Goal: Information Seeking & Learning: Learn about a topic

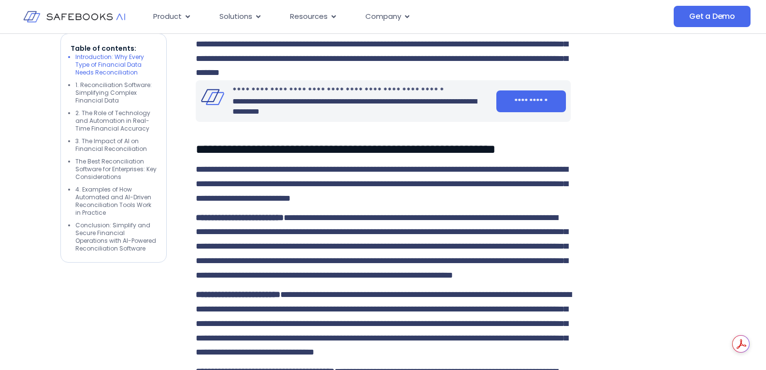
scroll to position [677, 0]
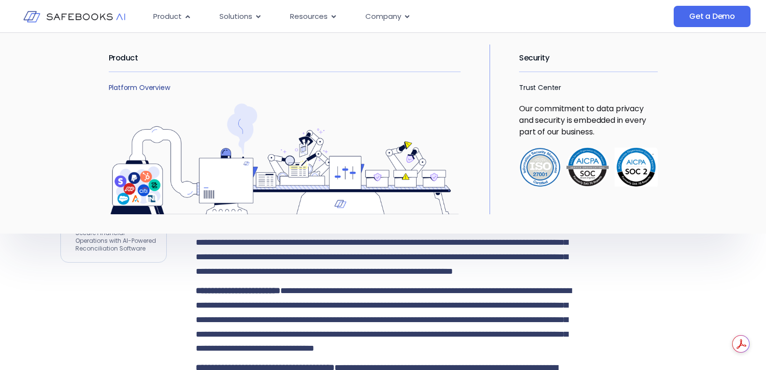
click at [145, 89] on link "Platform Overview" at bounding box center [139, 88] width 61 height 10
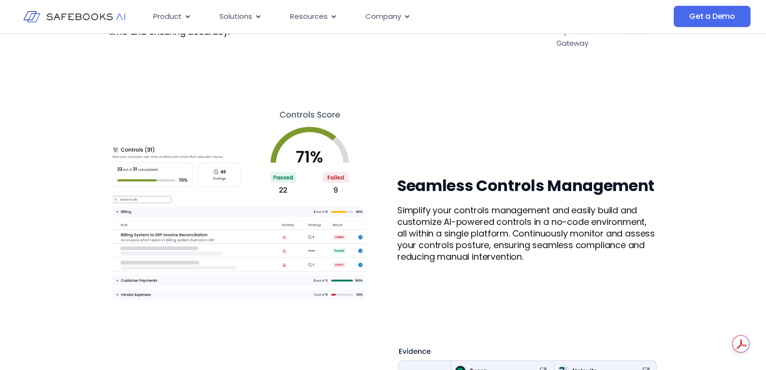
scroll to position [774, 0]
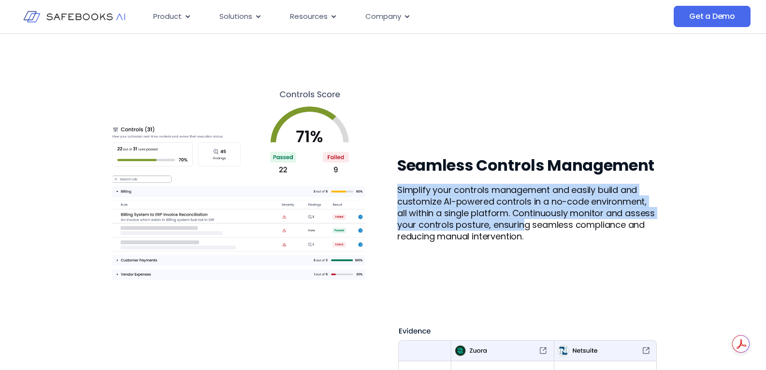
drag, startPoint x: 400, startPoint y: 190, endPoint x: 522, endPoint y: 230, distance: 128.4
click at [522, 230] on p "Simplify your controls management and easily build and customize AI-powered con…" at bounding box center [527, 213] width 261 height 58
click at [521, 230] on p "Simplify your controls management and easily build and customize AI-powered con…" at bounding box center [527, 213] width 261 height 58
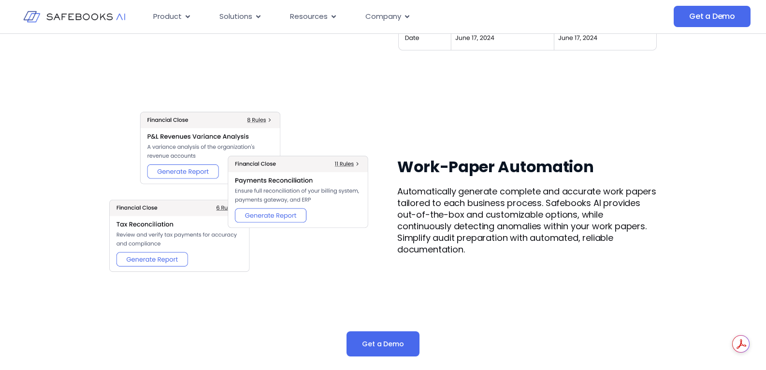
scroll to position [1209, 0]
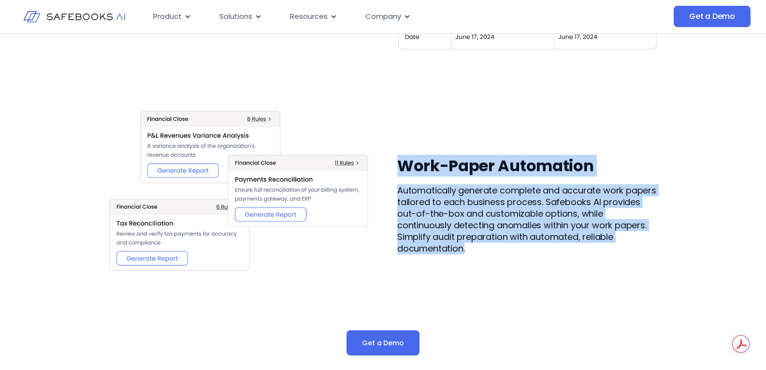
drag, startPoint x: 400, startPoint y: 158, endPoint x: 496, endPoint y: 248, distance: 131.4
click at [496, 248] on div "Work-Paper Automation Automatically generate complete and accurate work papers …" at bounding box center [527, 205] width 261 height 98
click at [496, 248] on p "Automatically generate complete and accurate work papers tailored to each busin…" at bounding box center [527, 220] width 261 height 70
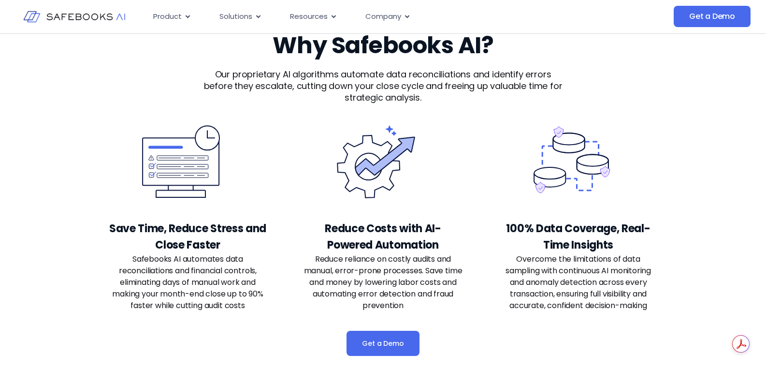
scroll to position [2031, 0]
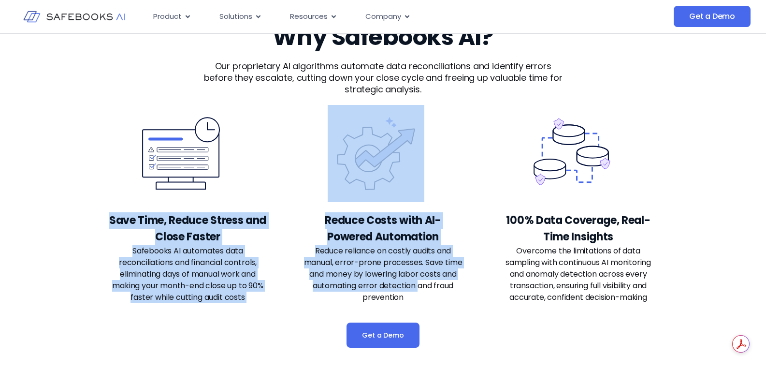
drag, startPoint x: 107, startPoint y: 215, endPoint x: 437, endPoint y: 285, distance: 337.6
click at [437, 285] on div "Get a Demo Why Safebooks AI? Our proprietary AI algorithms automate data reconc…" at bounding box center [383, 185] width 766 height 363
click at [437, 285] on p "Reduce reliance on costly audits and manual, error-prone processes. Save time a…" at bounding box center [383, 274] width 159 height 58
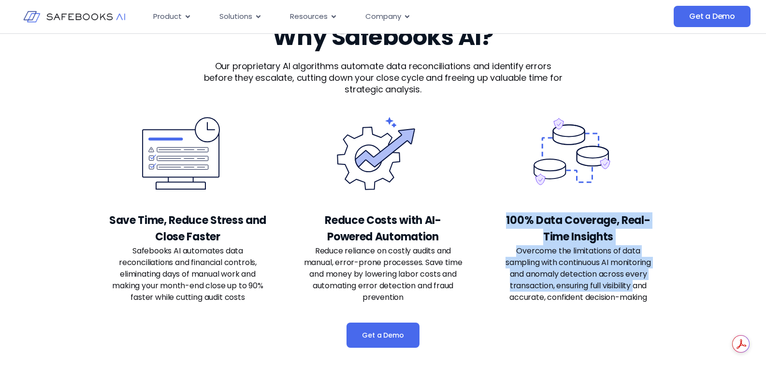
drag, startPoint x: 505, startPoint y: 223, endPoint x: 634, endPoint y: 282, distance: 141.5
click at [634, 282] on div "100% Data Coverage, Real-Time Insights Overcome the limitations of data samplin…" at bounding box center [578, 257] width 159 height 91
click at [634, 282] on p "Overcome the limitations of data sampling with continuous AI monitoring and ano…" at bounding box center [578, 274] width 159 height 58
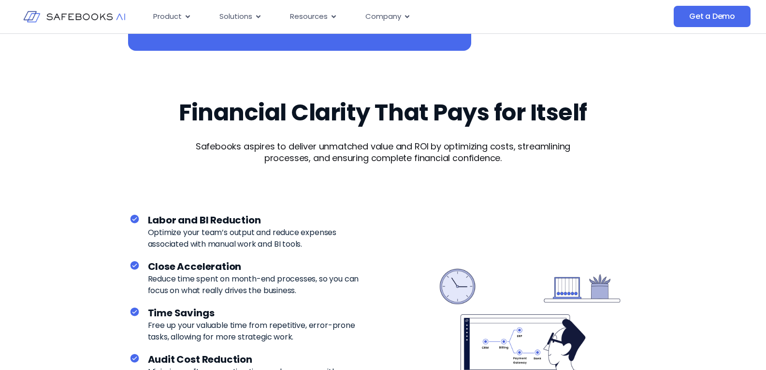
scroll to position [2514, 0]
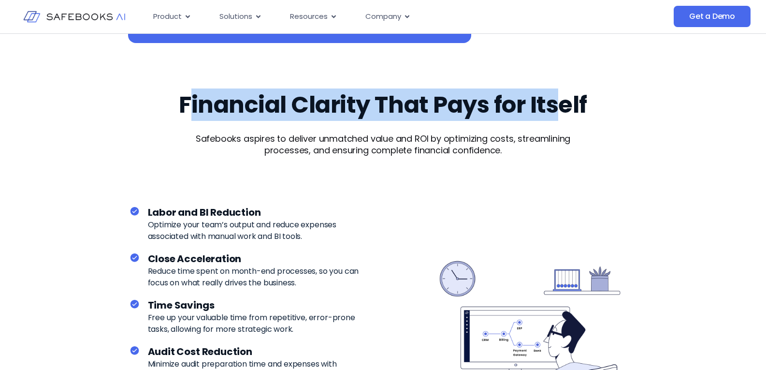
drag, startPoint x: 185, startPoint y: 108, endPoint x: 559, endPoint y: 109, distance: 374.7
click at [559, 109] on h2 "Financial Clarity That Pays for Itself" at bounding box center [383, 104] width 409 height 27
click at [559, 110] on h2 "Financial Clarity That Pays for Itself" at bounding box center [383, 104] width 409 height 27
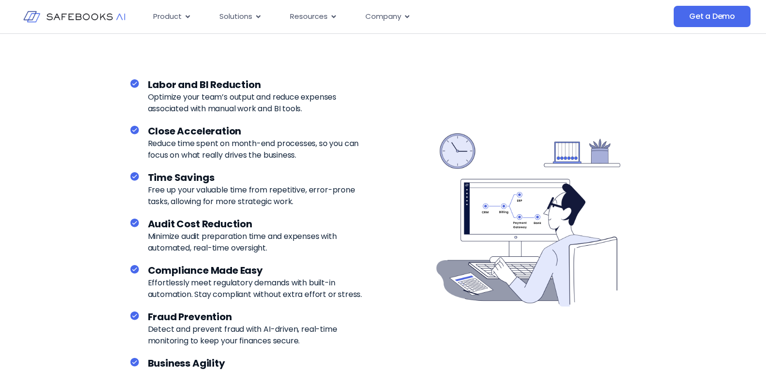
scroll to position [2659, 0]
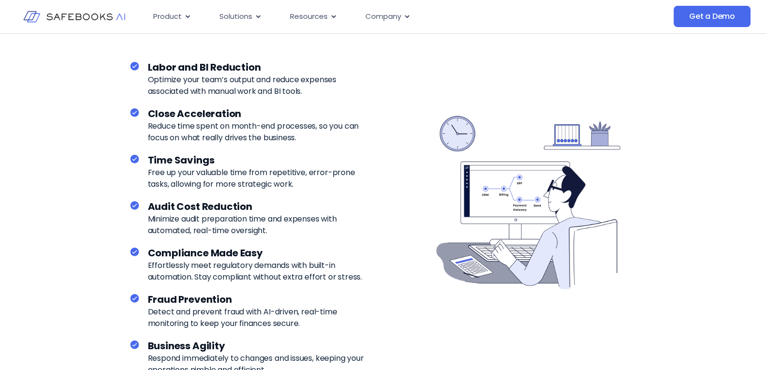
drag, startPoint x: 150, startPoint y: 66, endPoint x: 314, endPoint y: 88, distance: 164.9
click at [314, 88] on div "Labor and BI Reduction Optimize your team’s output and reduce expenses associat…" at bounding box center [258, 78] width 221 height 37
click at [314, 88] on p "Optimize your team’s output and reduce expenses associated with manual work and…" at bounding box center [258, 85] width 221 height 23
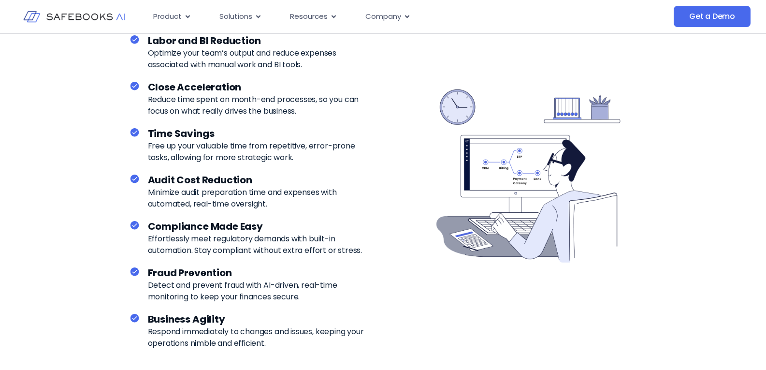
scroll to position [2708, 0]
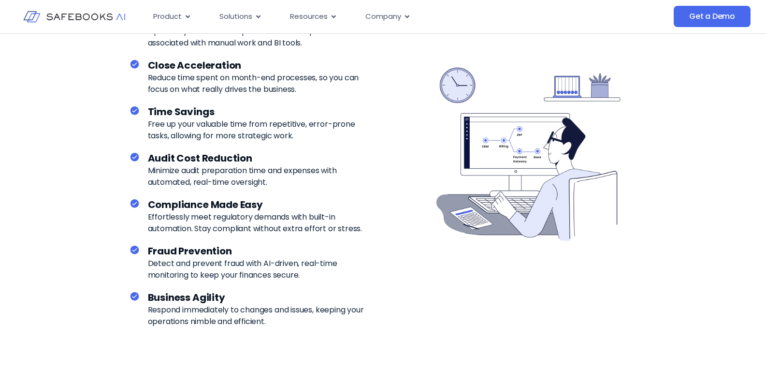
click at [256, 90] on p "Reduce time spent on month-end processes, so you can focus on what really drive…" at bounding box center [258, 83] width 221 height 23
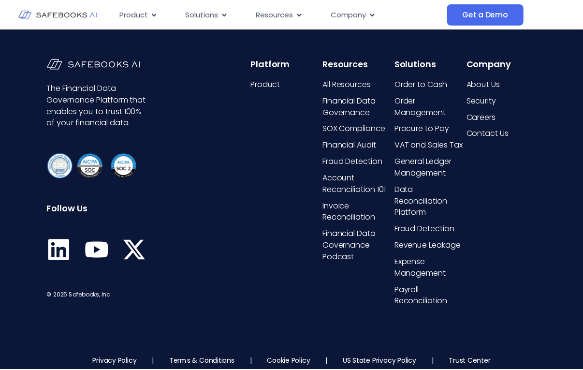
scroll to position [3771, 0]
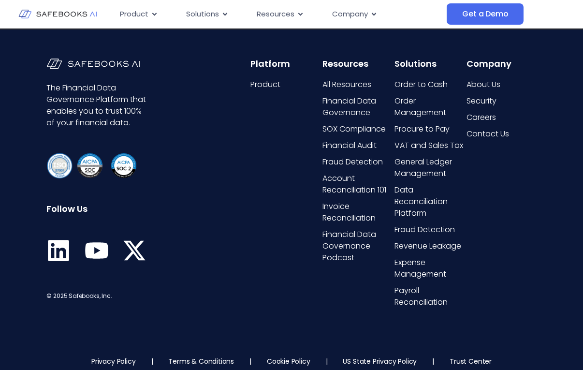
drag, startPoint x: 766, startPoint y: 349, endPoint x: 767, endPoint y: 339, distance: 9.7
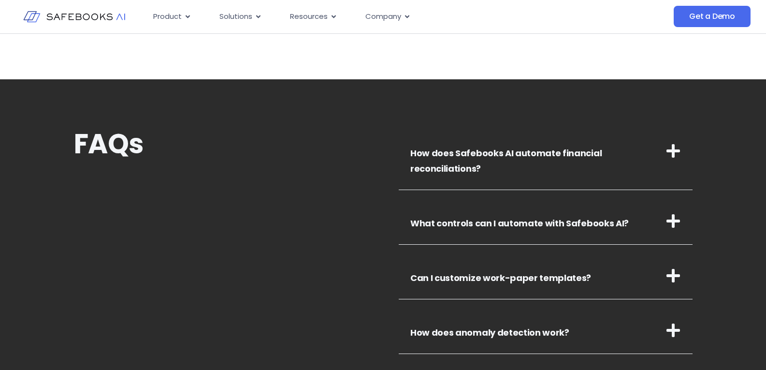
scroll to position [3169, 0]
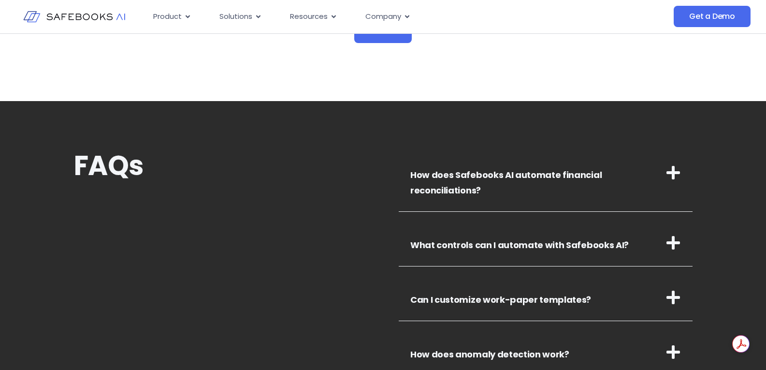
click at [535, 243] on link "What controls can I automate with Safebooks AI?" at bounding box center [520, 245] width 219 height 12
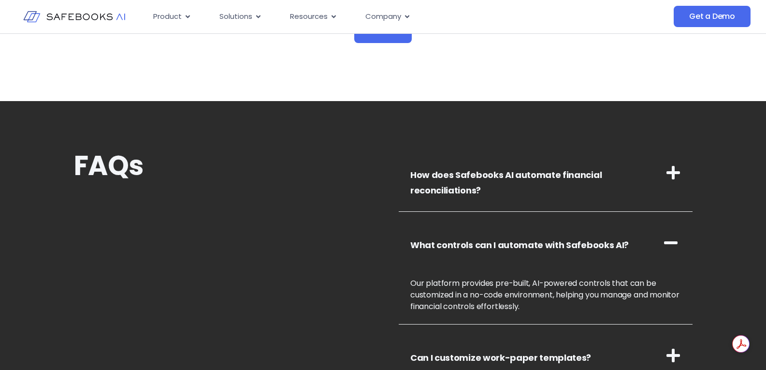
click at [535, 243] on link "What controls can I automate with Safebooks AI?" at bounding box center [520, 245] width 219 height 12
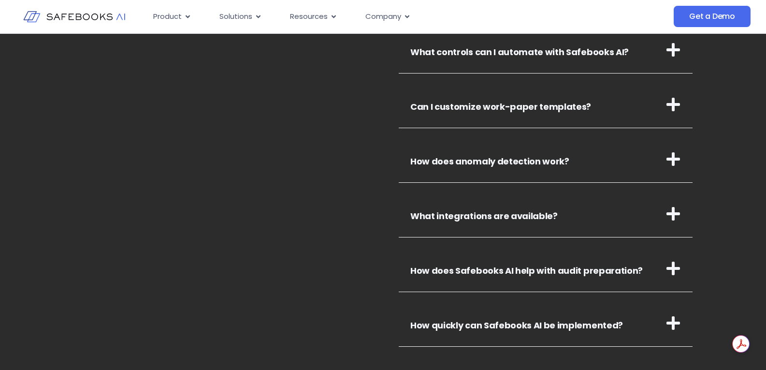
scroll to position [3363, 0]
click at [497, 158] on link "How does anomaly detection work?" at bounding box center [490, 161] width 159 height 12
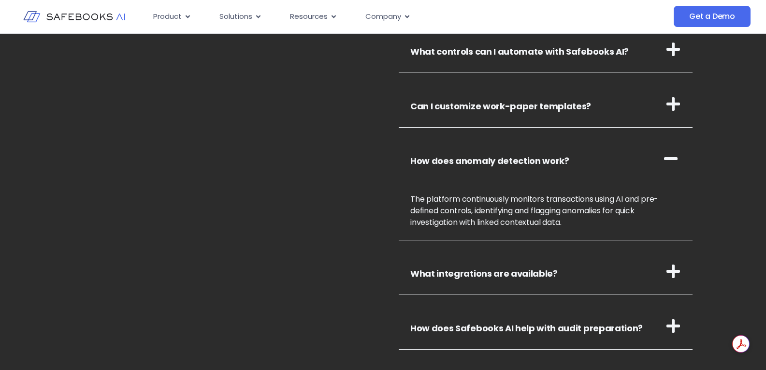
click at [497, 158] on link "How does anomaly detection work?" at bounding box center [490, 161] width 159 height 12
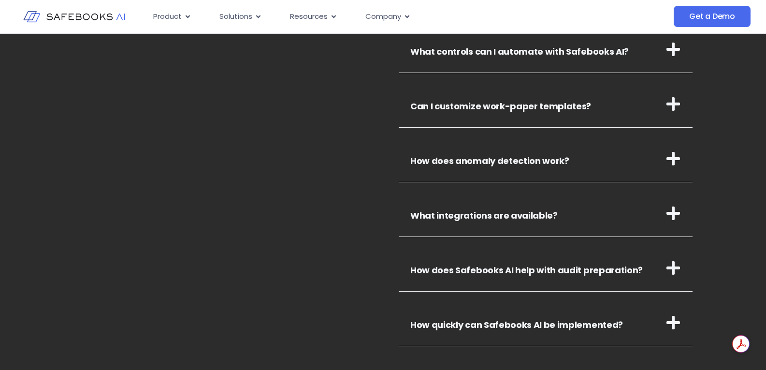
click at [500, 217] on link "What integrations are available?" at bounding box center [484, 215] width 147 height 12
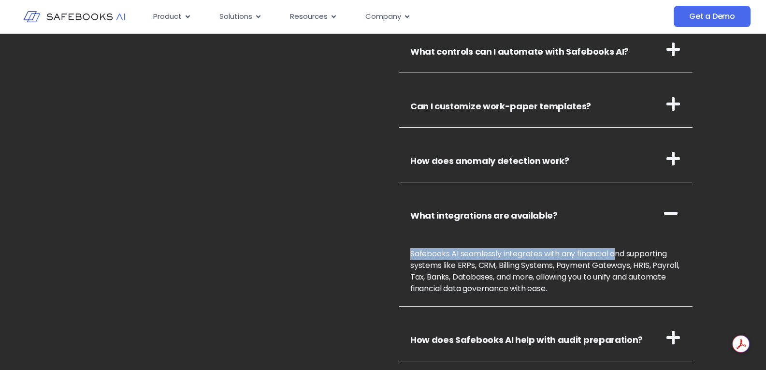
drag, startPoint x: 408, startPoint y: 252, endPoint x: 620, endPoint y: 254, distance: 212.3
click at [620, 254] on div "Safebooks AI seamlessly integrates with any financial and supporting systems li…" at bounding box center [546, 271] width 294 height 70
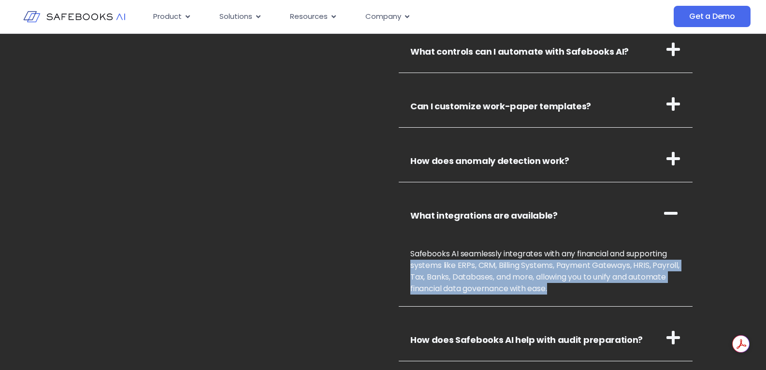
drag, startPoint x: 409, startPoint y: 267, endPoint x: 612, endPoint y: 290, distance: 204.4
click at [612, 290] on div "Safebooks AI seamlessly integrates with any financial and supporting systems li…" at bounding box center [546, 271] width 294 height 70
click at [612, 290] on p "Safebooks AI seamlessly integrates with any financial and supporting systems li…" at bounding box center [546, 271] width 271 height 46
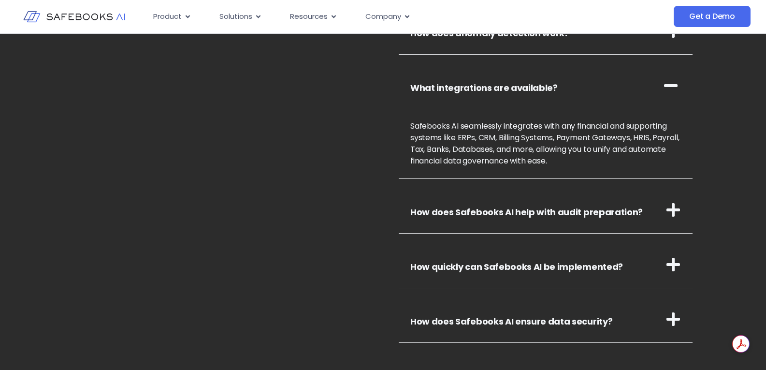
scroll to position [3556, 0]
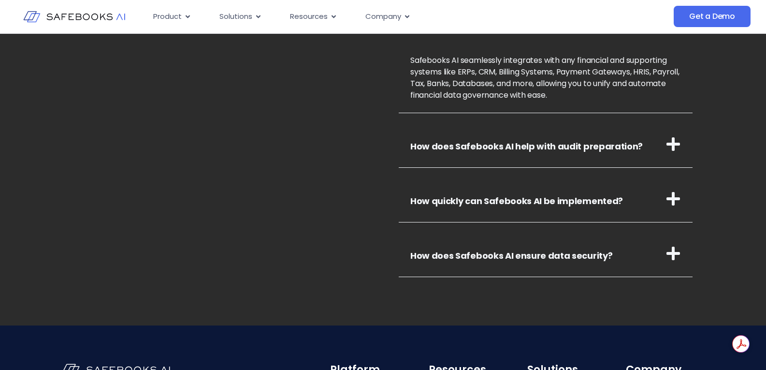
click at [494, 200] on link "How quickly can Safebooks AI be implemented?" at bounding box center [517, 201] width 213 height 12
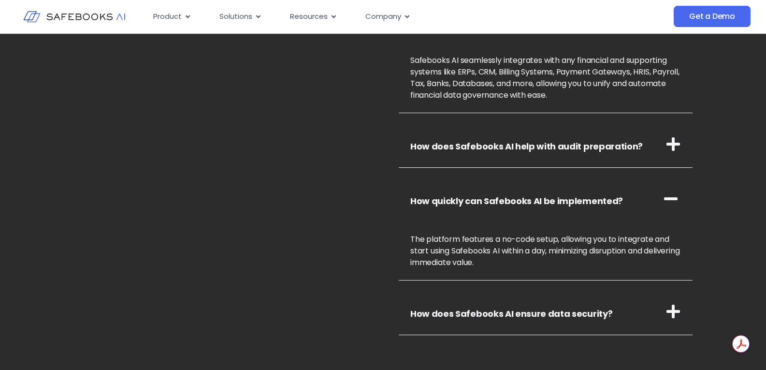
click at [494, 200] on link "How quickly can Safebooks AI be implemented?" at bounding box center [517, 201] width 213 height 12
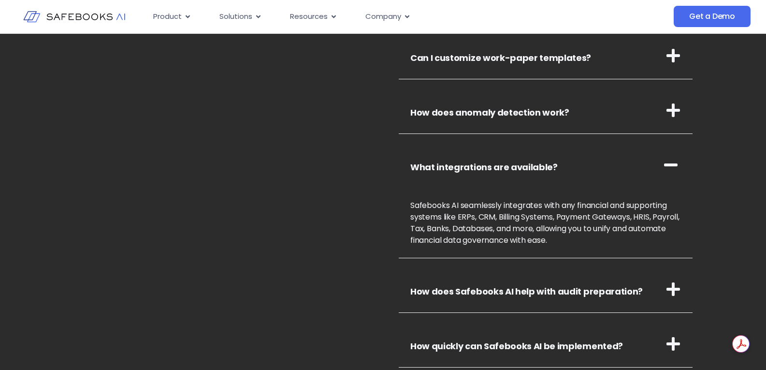
scroll to position [3701, 0]
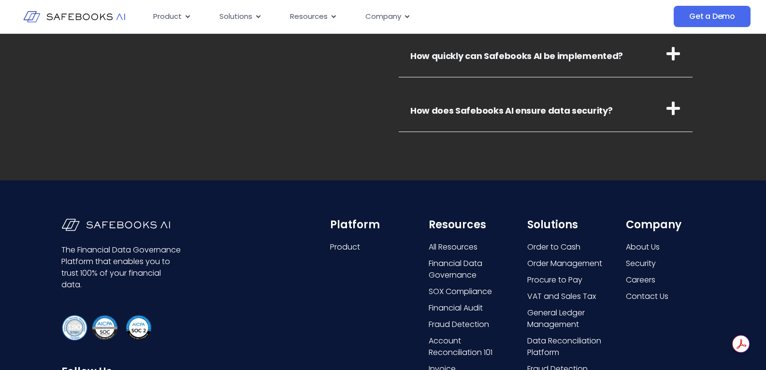
click at [534, 113] on link "How does Safebooks AI ensure data security?" at bounding box center [512, 110] width 202 height 12
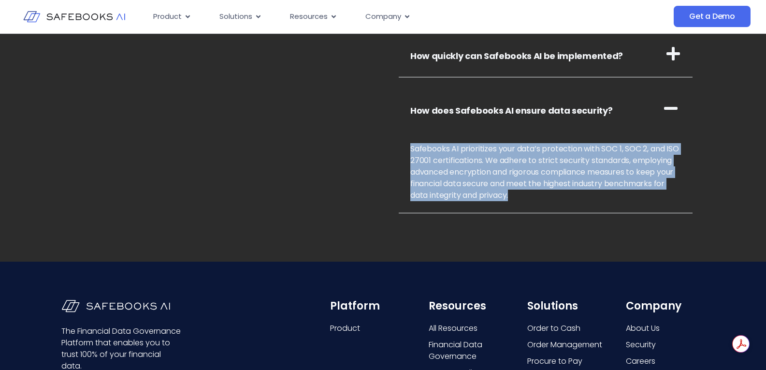
drag, startPoint x: 412, startPoint y: 153, endPoint x: 585, endPoint y: 194, distance: 177.9
click at [585, 194] on p "Safebooks AI prioritizes your data’s protection with SOC 1, SOC 2, and ISO 2700…" at bounding box center [546, 172] width 271 height 58
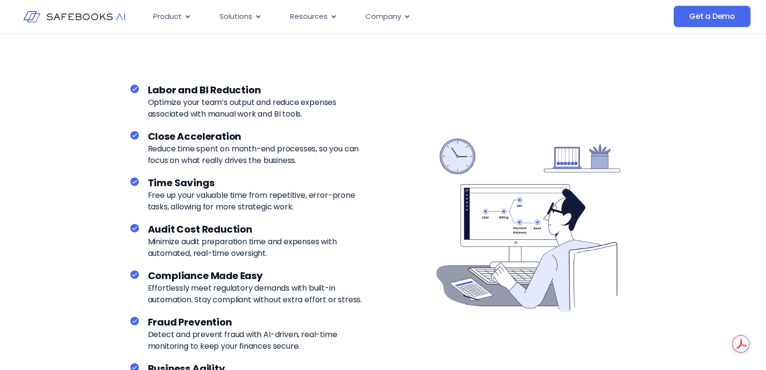
scroll to position [2637, 0]
click at [59, 14] on img at bounding box center [74, 16] width 102 height 29
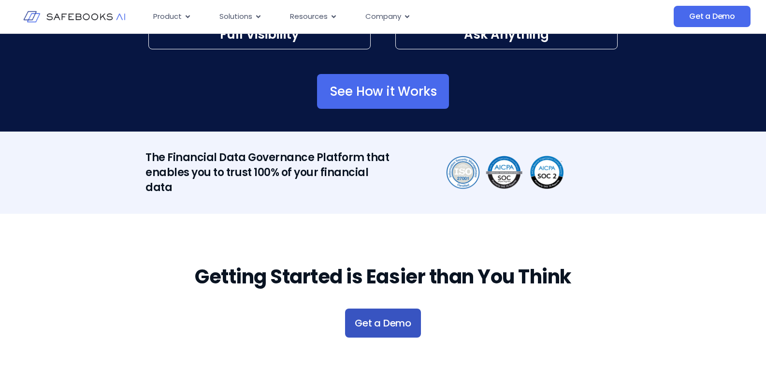
scroll to position [1499, 0]
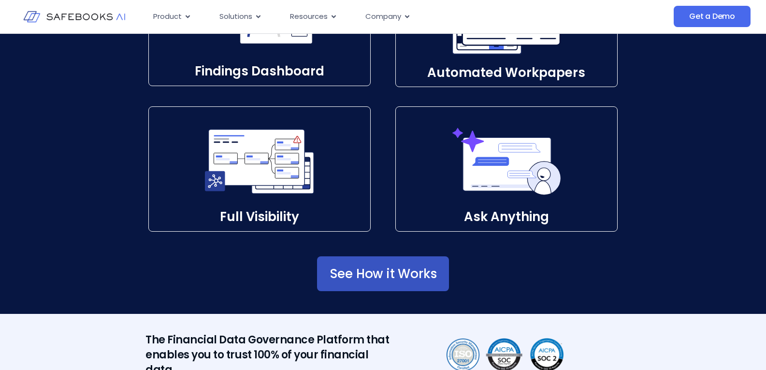
click at [358, 276] on span "See How it Works" at bounding box center [383, 274] width 107 height 10
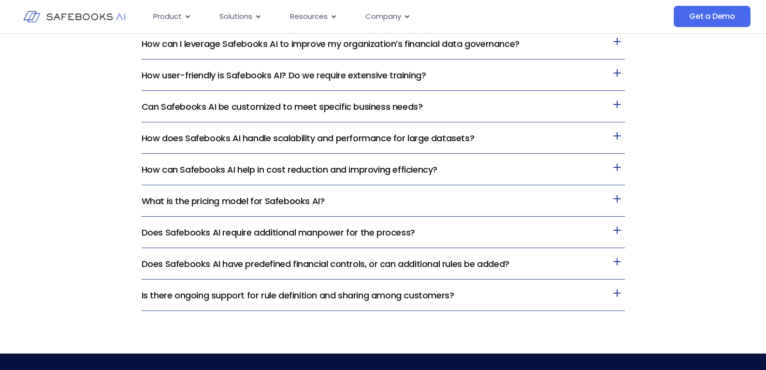
scroll to position [2127, 0]
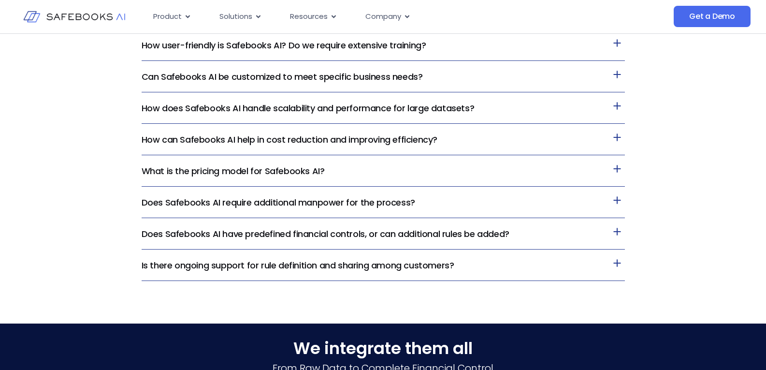
click at [303, 174] on link "What is the pricing model for Safebooks AI?" at bounding box center [233, 171] width 183 height 12
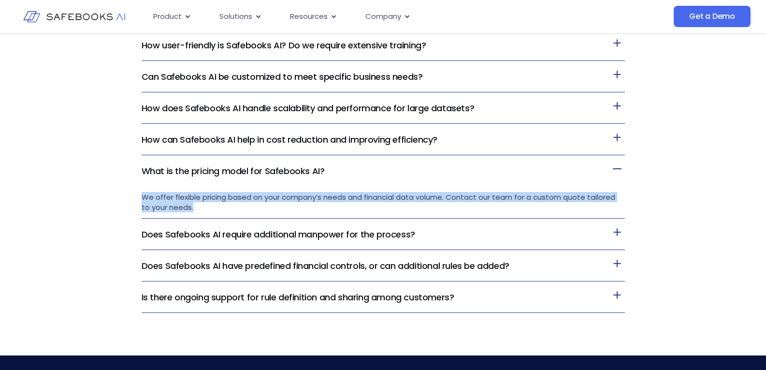
drag, startPoint x: 142, startPoint y: 195, endPoint x: 540, endPoint y: 206, distance: 398.1
click at [540, 206] on p "We offer flexible pricing based on your company’s needs and financial data volu…" at bounding box center [384, 202] width 484 height 20
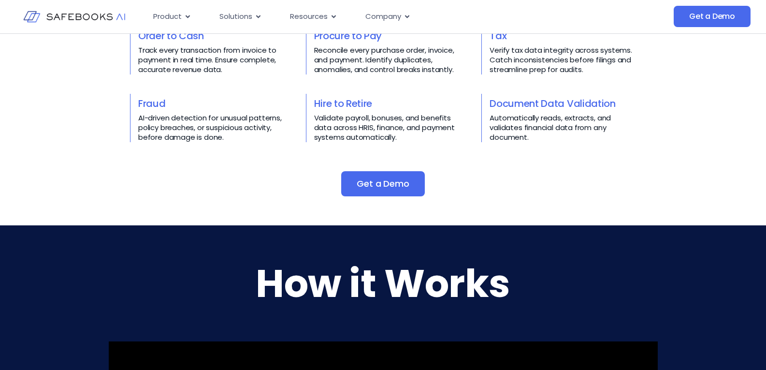
scroll to position [245, 0]
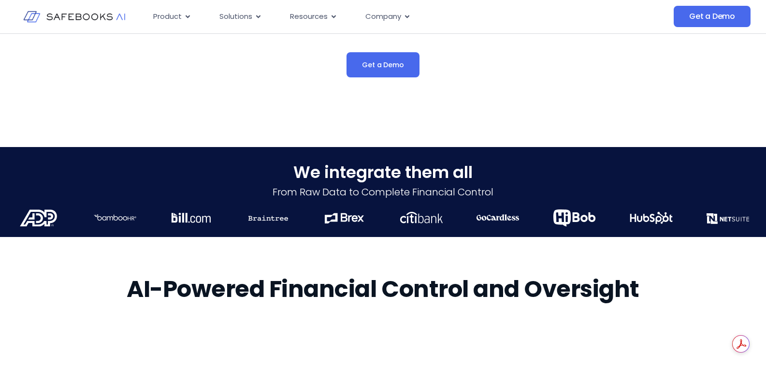
scroll to position [290, 0]
